Goal: Information Seeking & Learning: Learn about a topic

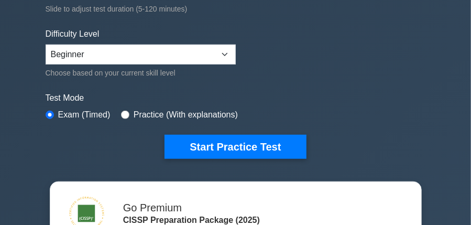
scroll to position [273, 0]
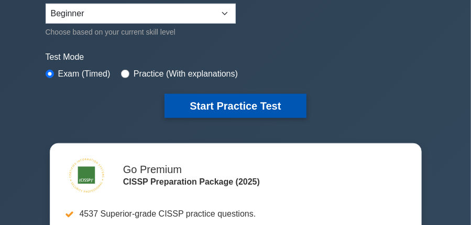
click at [215, 106] on button "Start Practice Test" at bounding box center [235, 106] width 141 height 24
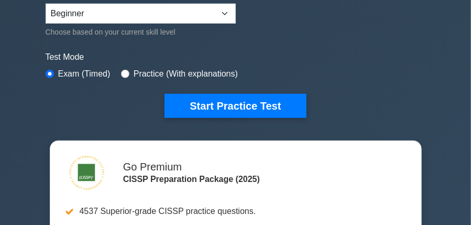
scroll to position [363, 0]
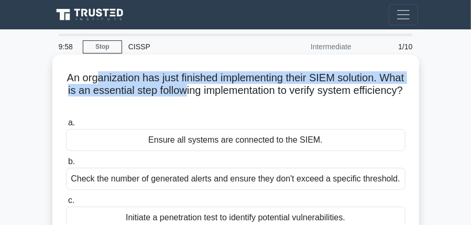
drag, startPoint x: 103, startPoint y: 83, endPoint x: 183, endPoint y: 85, distance: 80.2
click at [183, 85] on h5 "An organization has just finished implementing their SIEM solution. What is an …" at bounding box center [236, 90] width 342 height 39
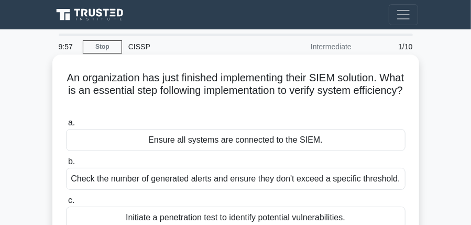
click at [205, 102] on h5 "An organization has just finished implementing their SIEM solution. What is an …" at bounding box center [236, 90] width 342 height 39
click at [219, 91] on h5 "An organization has just finished implementing their SIEM solution. What is an …" at bounding box center [236, 90] width 342 height 39
drag, startPoint x: 84, startPoint y: 91, endPoint x: 137, endPoint y: 92, distance: 52.9
click at [137, 92] on h5 "An organization has just finished implementing their SIEM solution. What is an …" at bounding box center [236, 90] width 342 height 39
drag, startPoint x: 169, startPoint y: 96, endPoint x: 191, endPoint y: 96, distance: 22.5
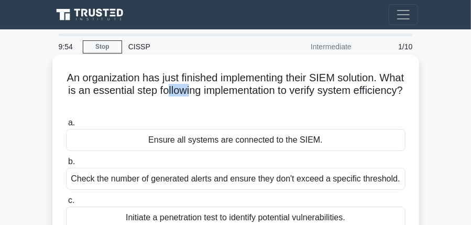
click at [191, 96] on h5 "An organization has just finished implementing their SIEM solution. What is an …" at bounding box center [236, 90] width 342 height 39
drag, startPoint x: 275, startPoint y: 93, endPoint x: 295, endPoint y: 96, distance: 20.6
click at [295, 96] on h5 "An organization has just finished implementing their SIEM solution. What is an …" at bounding box center [236, 90] width 342 height 39
click at [276, 122] on label "a. Ensure all systems are connected to the SIEM." at bounding box center [236, 133] width 340 height 35
click at [66, 122] on input "a. Ensure all systems are connected to the SIEM." at bounding box center [66, 122] width 0 height 7
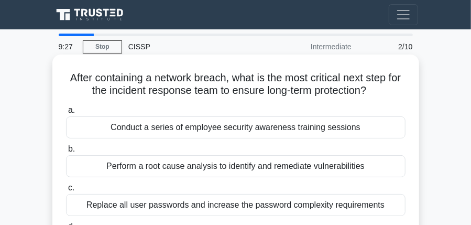
click at [150, 129] on div "Conduct a series of employee security awareness training sessions" at bounding box center [236, 127] width 340 height 22
click at [66, 114] on input "a. Conduct a series of employee security awareness training sessions" at bounding box center [66, 110] width 0 height 7
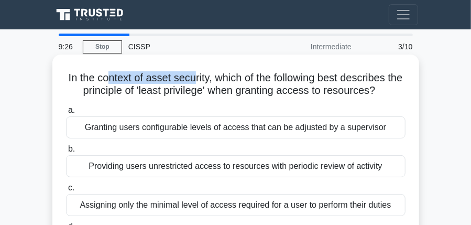
drag, startPoint x: 113, startPoint y: 81, endPoint x: 195, endPoint y: 81, distance: 82.3
click at [194, 80] on h5 "In the context of asset security, which of the following best describes the pri…" at bounding box center [236, 84] width 342 height 26
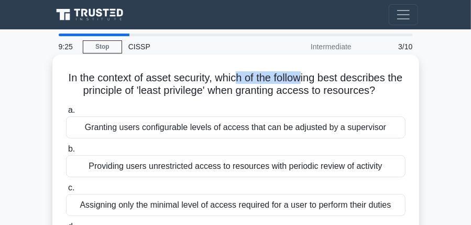
drag, startPoint x: 241, startPoint y: 80, endPoint x: 302, endPoint y: 82, distance: 61.3
click at [302, 82] on h5 "In the context of asset security, which of the following best describes the pri…" at bounding box center [236, 84] width 342 height 26
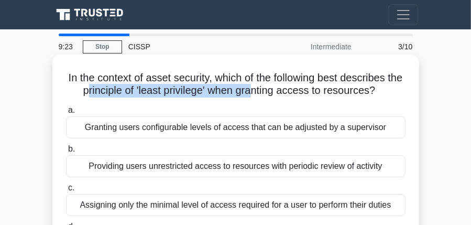
drag, startPoint x: 90, startPoint y: 86, endPoint x: 256, endPoint y: 95, distance: 166.9
click at [255, 95] on h5 "In the context of asset security, which of the following best describes the pri…" at bounding box center [236, 84] width 342 height 26
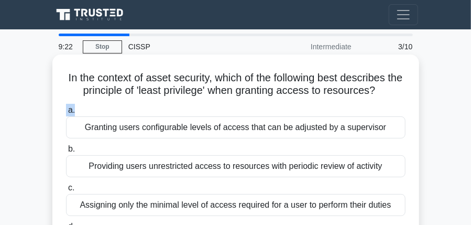
drag, startPoint x: 290, startPoint y: 96, endPoint x: 369, endPoint y: 103, distance: 80.0
click at [369, 103] on div "In the context of asset security, which of the following best describes the pri…" at bounding box center [236, 162] width 358 height 206
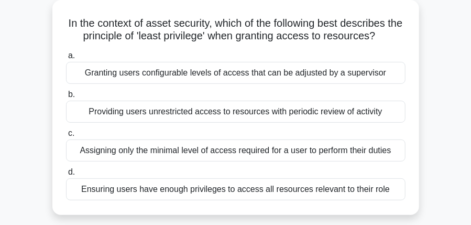
click at [162, 116] on div "Providing users unrestricted access to resources with periodic review of activi…" at bounding box center [236, 112] width 340 height 22
click at [66, 98] on input "b. Providing users unrestricted access to resources with periodic review of act…" at bounding box center [66, 94] width 0 height 7
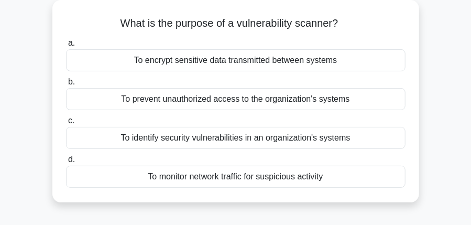
click at [168, 103] on div "To prevent unauthorized access to the organization's systems" at bounding box center [236, 99] width 340 height 22
click at [66, 85] on input "b. To prevent unauthorized access to the organization's systems" at bounding box center [66, 82] width 0 height 7
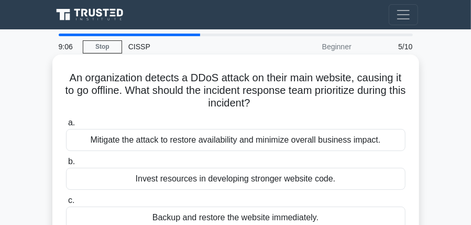
scroll to position [0, 0]
drag, startPoint x: 84, startPoint y: 96, endPoint x: 151, endPoint y: 95, distance: 67.1
click at [151, 95] on h5 "An organization detects a DDoS attack on their main website, causing it to go o…" at bounding box center [236, 90] width 342 height 39
drag, startPoint x: 209, startPoint y: 94, endPoint x: 244, endPoint y: 95, distance: 35.1
click at [244, 95] on h5 "An organization detects a DDoS attack on their main website, causing it to go o…" at bounding box center [236, 90] width 342 height 39
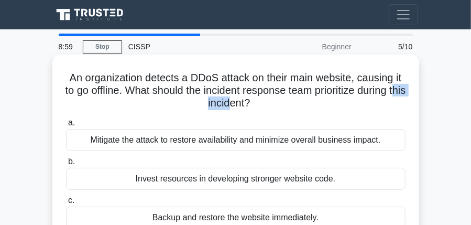
click at [238, 106] on h5 "An organization detects a DDoS attack on their main website, causing it to go o…" at bounding box center [236, 90] width 342 height 39
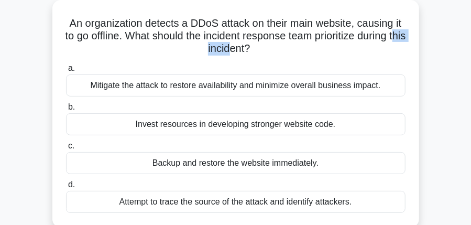
scroll to position [109, 0]
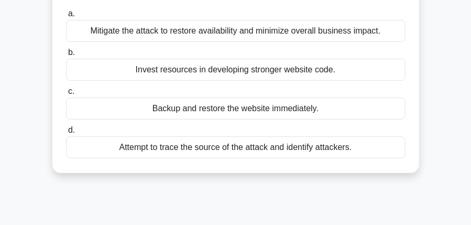
click at [183, 113] on div "Backup and restore the website immediately." at bounding box center [236, 108] width 340 height 22
click at [66, 95] on input "c. Backup and restore the website immediately." at bounding box center [66, 91] width 0 height 7
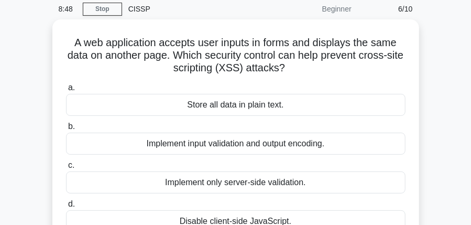
scroll to position [0, 0]
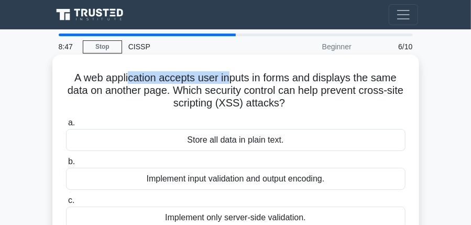
drag, startPoint x: 191, startPoint y: 81, endPoint x: 227, endPoint y: 80, distance: 35.6
click at [227, 80] on h5 "A web application accepts user inputs in forms and displays the same data on an…" at bounding box center [236, 90] width 342 height 39
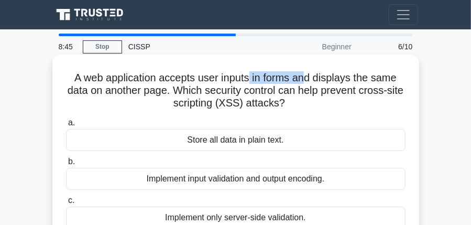
drag, startPoint x: 250, startPoint y: 81, endPoint x: 305, endPoint y: 83, distance: 55.1
click at [305, 83] on h5 "A web application accepts user inputs in forms and displays the same data on an…" at bounding box center [236, 90] width 342 height 39
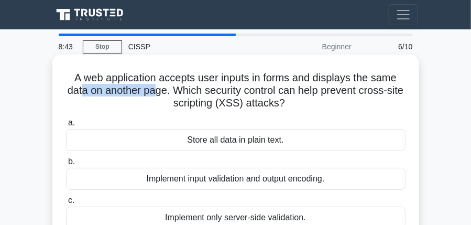
drag, startPoint x: 84, startPoint y: 93, endPoint x: 158, endPoint y: 96, distance: 74.0
click at [158, 95] on h5 "A web application accepts user inputs in forms and displays the same data on an…" at bounding box center [236, 90] width 342 height 39
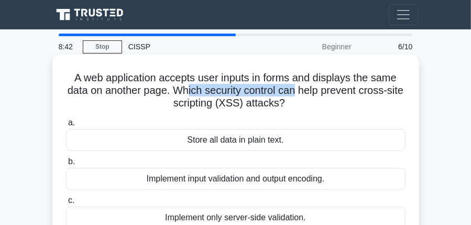
drag, startPoint x: 190, startPoint y: 89, endPoint x: 297, endPoint y: 91, distance: 106.9
click at [294, 90] on h5 "A web application accepts user inputs in forms and displays the same data on an…" at bounding box center [236, 90] width 342 height 39
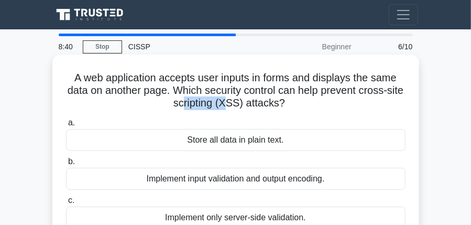
drag, startPoint x: 182, startPoint y: 103, endPoint x: 229, endPoint y: 102, distance: 46.7
click at [229, 101] on h5 "A web application accepts user inputs in forms and displays the same data on an…" at bounding box center [236, 90] width 342 height 39
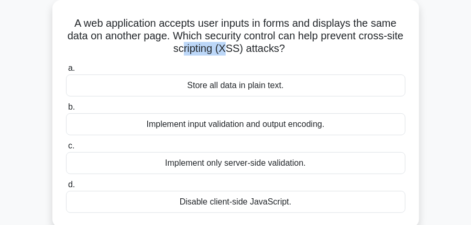
scroll to position [109, 0]
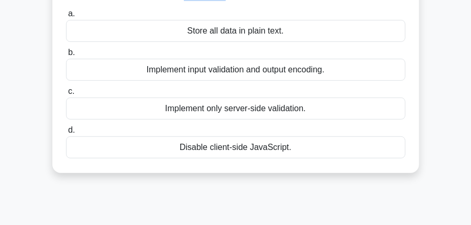
drag, startPoint x: 192, startPoint y: 72, endPoint x: 241, endPoint y: 71, distance: 49.3
click at [241, 71] on div "Implement input validation and output encoding." at bounding box center [236, 70] width 340 height 22
click at [157, 70] on div "Implement input validation and output encoding." at bounding box center [236, 70] width 340 height 22
click at [66, 56] on input "b. Implement input validation and output encoding." at bounding box center [66, 52] width 0 height 7
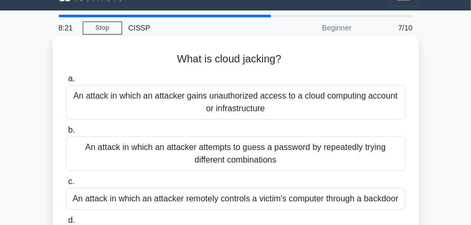
scroll to position [0, 0]
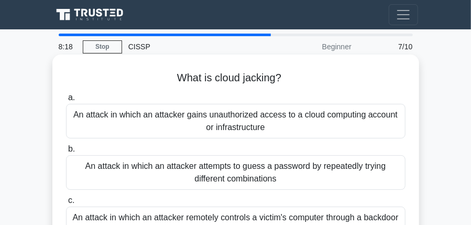
drag, startPoint x: 90, startPoint y: 119, endPoint x: 133, endPoint y: 119, distance: 43.0
click at [133, 119] on div "An attack in which an attacker gains unauthorized access to a cloud computing a…" at bounding box center [236, 121] width 340 height 35
drag, startPoint x: 178, startPoint y: 77, endPoint x: 314, endPoint y: 80, distance: 136.8
click at [314, 80] on h5 "What is cloud jacking? .spinner_0XTQ{transform-origin:center;animation:spinner_…" at bounding box center [236, 78] width 342 height 14
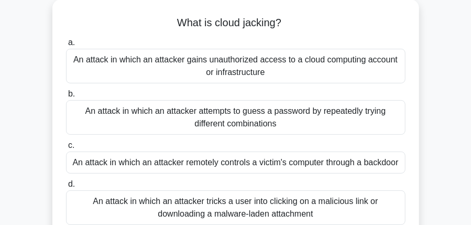
scroll to position [55, 0]
click at [224, 66] on div "An attack in which an attacker gains unauthorized access to a cloud computing a…" at bounding box center [236, 66] width 340 height 35
click at [66, 47] on input "a. An attack in which an attacker gains unauthorized access to a cloud computin…" at bounding box center [66, 43] width 0 height 7
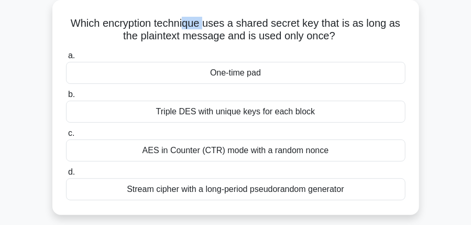
drag, startPoint x: 189, startPoint y: 21, endPoint x: 250, endPoint y: 29, distance: 61.2
click at [209, 24] on h5 "Which encryption technique uses a shared secret key that is as long as the plai…" at bounding box center [236, 30] width 342 height 26
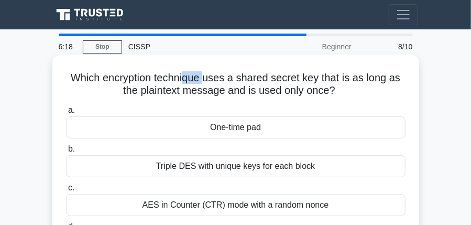
scroll to position [0, 0]
drag, startPoint x: 245, startPoint y: 80, endPoint x: 288, endPoint y: 77, distance: 43.6
click at [288, 77] on h5 "Which encryption technique uses a shared secret key that is as long as the plai…" at bounding box center [236, 84] width 342 height 26
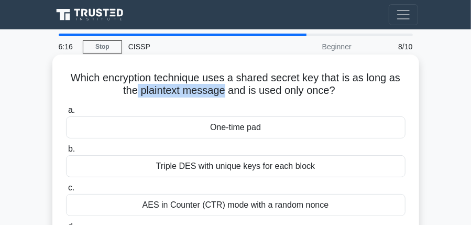
drag, startPoint x: 143, startPoint y: 95, endPoint x: 224, endPoint y: 91, distance: 81.3
click at [224, 91] on h5 "Which encryption technique uses a shared secret key that is as long as the plai…" at bounding box center [236, 84] width 342 height 26
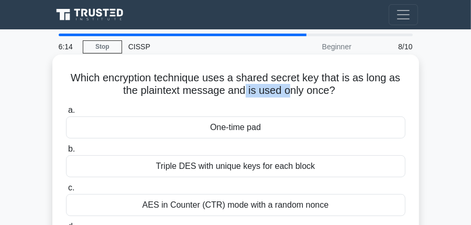
drag, startPoint x: 284, startPoint y: 90, endPoint x: 299, endPoint y: 97, distance: 17.3
click at [290, 90] on h5 "Which encryption technique uses a shared secret key that is as long as the plai…" at bounding box center [236, 84] width 342 height 26
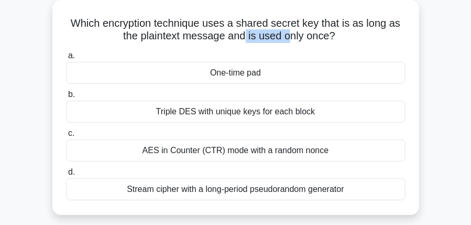
scroll to position [109, 0]
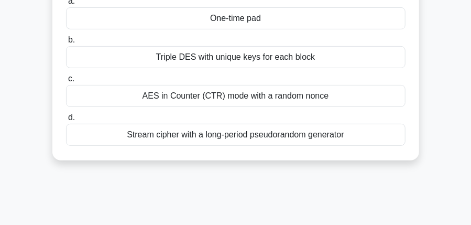
click at [201, 138] on div "Stream cipher with a long-period pseudorandom generator" at bounding box center [236, 135] width 340 height 22
click at [66, 121] on input "d. Stream cipher with a long-period pseudorandom generator" at bounding box center [66, 117] width 0 height 7
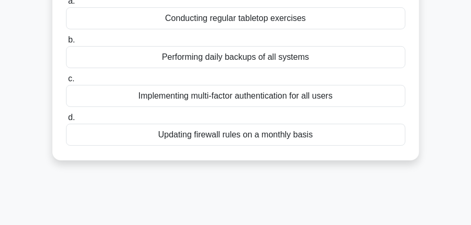
click at [231, 99] on div "Implementing multi-factor authentication for all users" at bounding box center [236, 96] width 340 height 22
click at [66, 82] on input "c. Implementing multi-factor authentication for all users" at bounding box center [66, 78] width 0 height 7
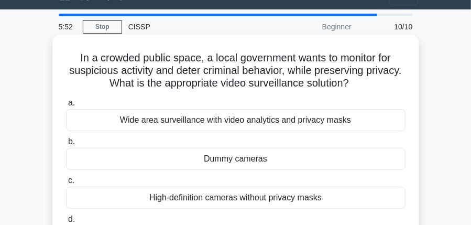
scroll to position [0, 0]
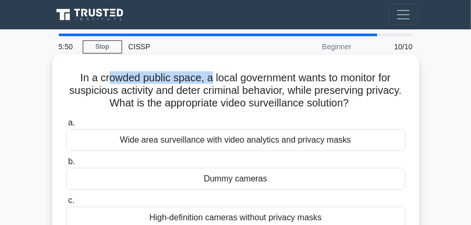
drag, startPoint x: 146, startPoint y: 75, endPoint x: 212, endPoint y: 75, distance: 65.5
click at [212, 76] on h5 "In a crowded public space, a local government wants to monitor for suspicious a…" at bounding box center [236, 90] width 342 height 39
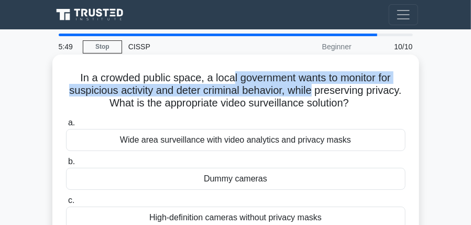
drag, startPoint x: 232, startPoint y: 80, endPoint x: 310, endPoint y: 83, distance: 77.6
click at [310, 83] on h5 "In a crowded public space, a local government wants to monitor for suspicious a…" at bounding box center [236, 90] width 342 height 39
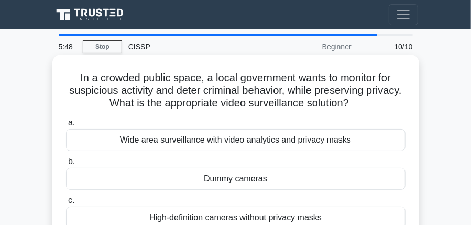
click at [373, 110] on h5 "In a crowded public space, a local government wants to monitor for suspicious a…" at bounding box center [236, 90] width 342 height 39
drag, startPoint x: 132, startPoint y: 95, endPoint x: 180, endPoint y: 95, distance: 48.7
click at [180, 95] on h5 "In a crowded public space, a local government wants to monitor for suspicious a…" at bounding box center [236, 90] width 342 height 39
click at [204, 93] on h5 "In a crowded public space, a local government wants to monitor for suspicious a…" at bounding box center [236, 90] width 342 height 39
click at [224, 107] on h5 "In a crowded public space, a local government wants to monitor for suspicious a…" at bounding box center [236, 90] width 342 height 39
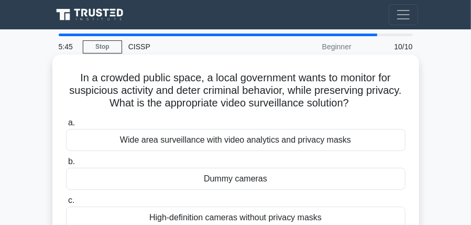
drag, startPoint x: 227, startPoint y: 93, endPoint x: 249, endPoint y: 94, distance: 22.6
click at [227, 93] on h5 "In a crowded public space, a local government wants to monitor for suspicious a…" at bounding box center [236, 90] width 342 height 39
click at [265, 96] on h5 "In a crowded public space, a local government wants to monitor for suspicious a…" at bounding box center [236, 90] width 342 height 39
click at [375, 114] on div "In a crowded public space, a local government wants to monitor for suspicious a…" at bounding box center [236, 168] width 358 height 219
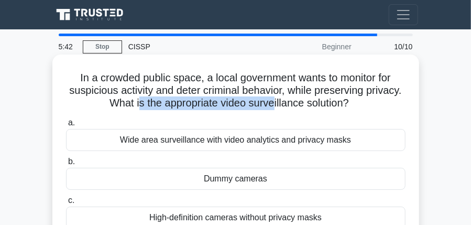
drag, startPoint x: 140, startPoint y: 108, endPoint x: 271, endPoint y: 103, distance: 131.1
click at [271, 103] on h5 "In a crowded public space, a local government wants to monitor for suspicious a…" at bounding box center [236, 90] width 342 height 39
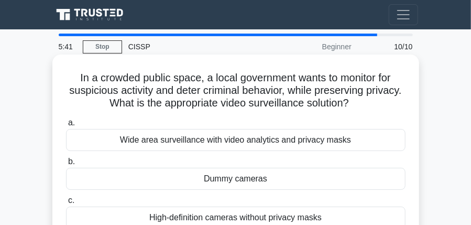
click at [270, 118] on label "a. Wide area surveillance with video analytics and privacy masks" at bounding box center [236, 133] width 340 height 35
click at [66, 119] on input "a. Wide area surveillance with video analytics and privacy masks" at bounding box center [66, 122] width 0 height 7
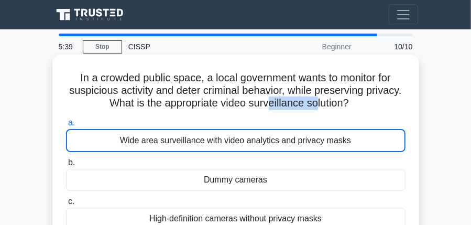
drag, startPoint x: 268, startPoint y: 107, endPoint x: 313, endPoint y: 105, distance: 45.1
click at [313, 105] on h5 "In a crowded public space, a local government wants to monitor for suspicious a…" at bounding box center [236, 90] width 342 height 39
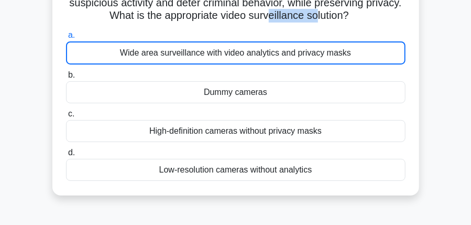
scroll to position [109, 0]
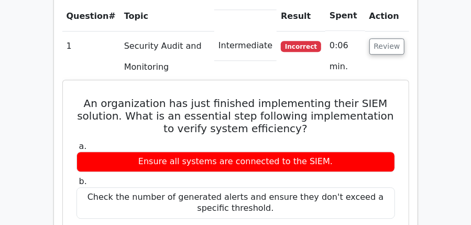
scroll to position [981, 0]
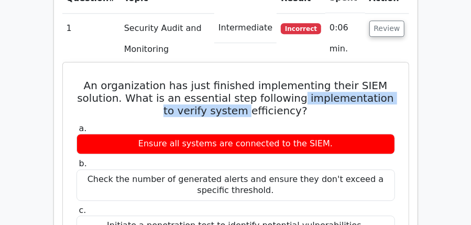
drag, startPoint x: 111, startPoint y: 57, endPoint x: 237, endPoint y: 44, distance: 127.4
click at [242, 79] on h5 "An organization has just finished implementing their SIEM solution. What is an …" at bounding box center [235, 98] width 321 height 38
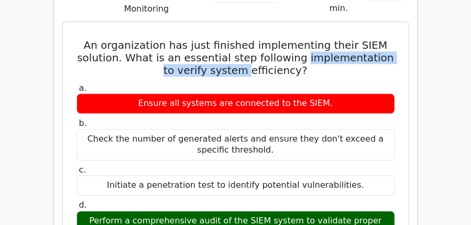
scroll to position [1036, 0]
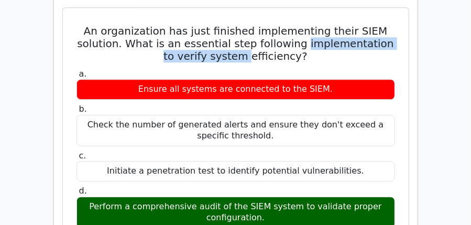
drag, startPoint x: 150, startPoint y: 161, endPoint x: 267, endPoint y: 161, distance: 116.3
click at [267, 197] on div "Perform a comprehensive audit of the SIEM system to validate proper configurati…" at bounding box center [236, 212] width 319 height 31
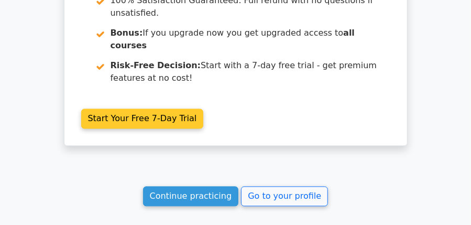
scroll to position [2131, 0]
